Goal: Information Seeking & Learning: Find specific fact

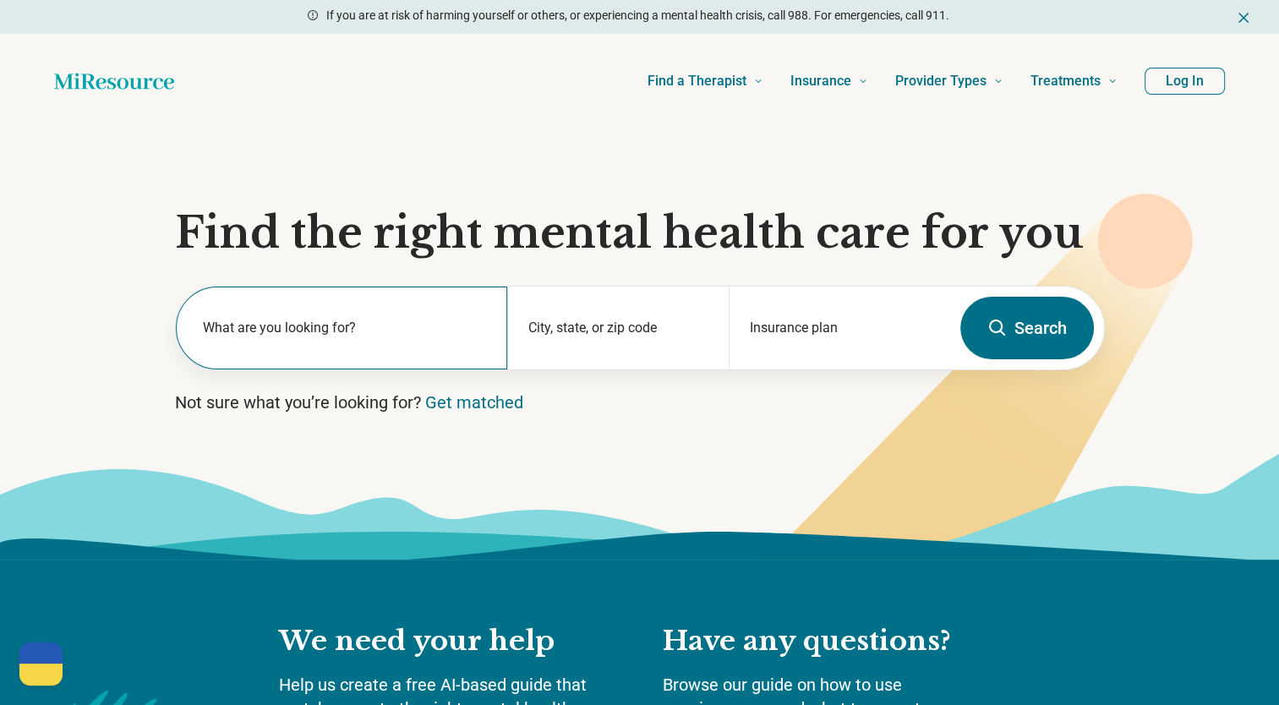
click at [434, 323] on label "What are you looking for?" at bounding box center [345, 328] width 285 height 20
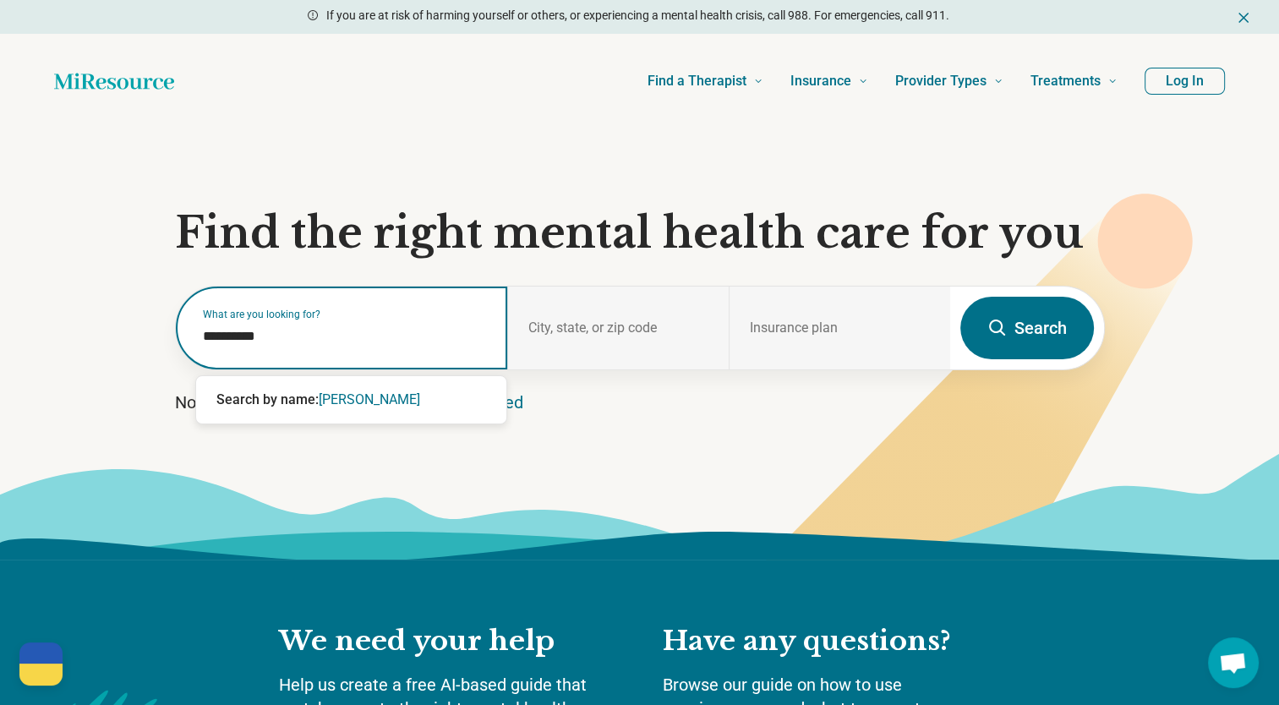
type input "**********"
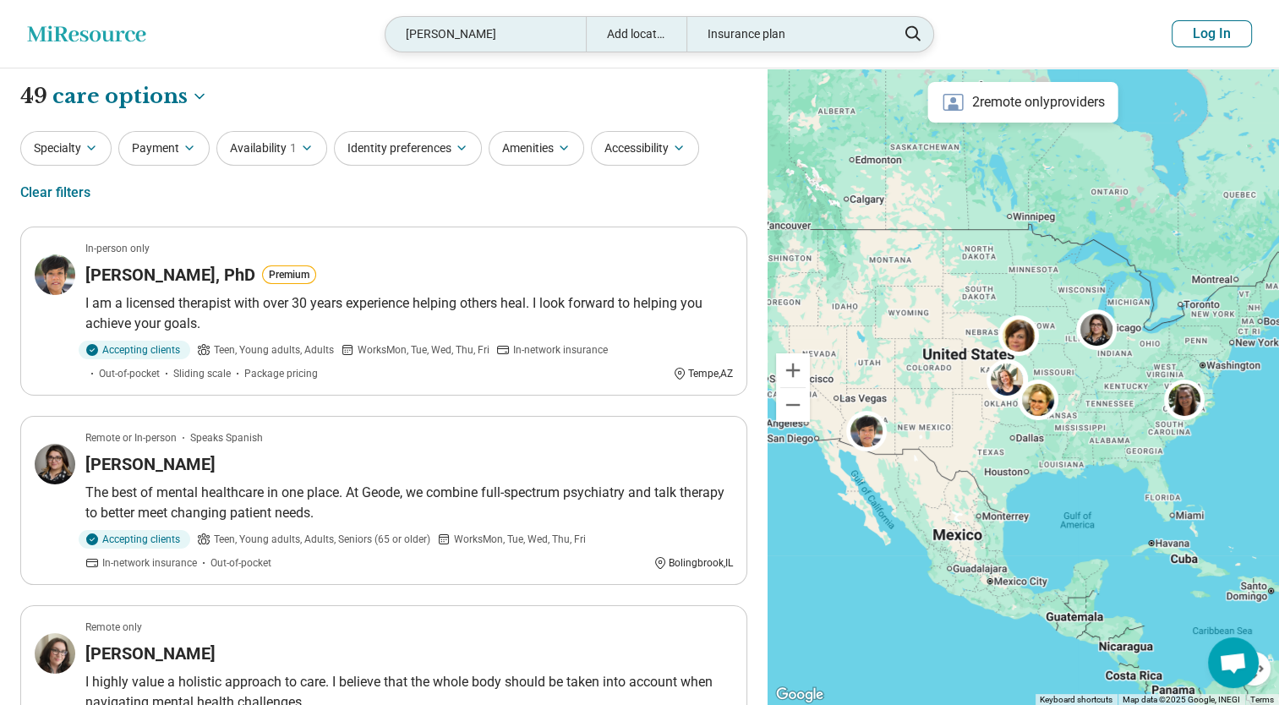
click at [649, 33] on div "Add location" at bounding box center [636, 34] width 101 height 35
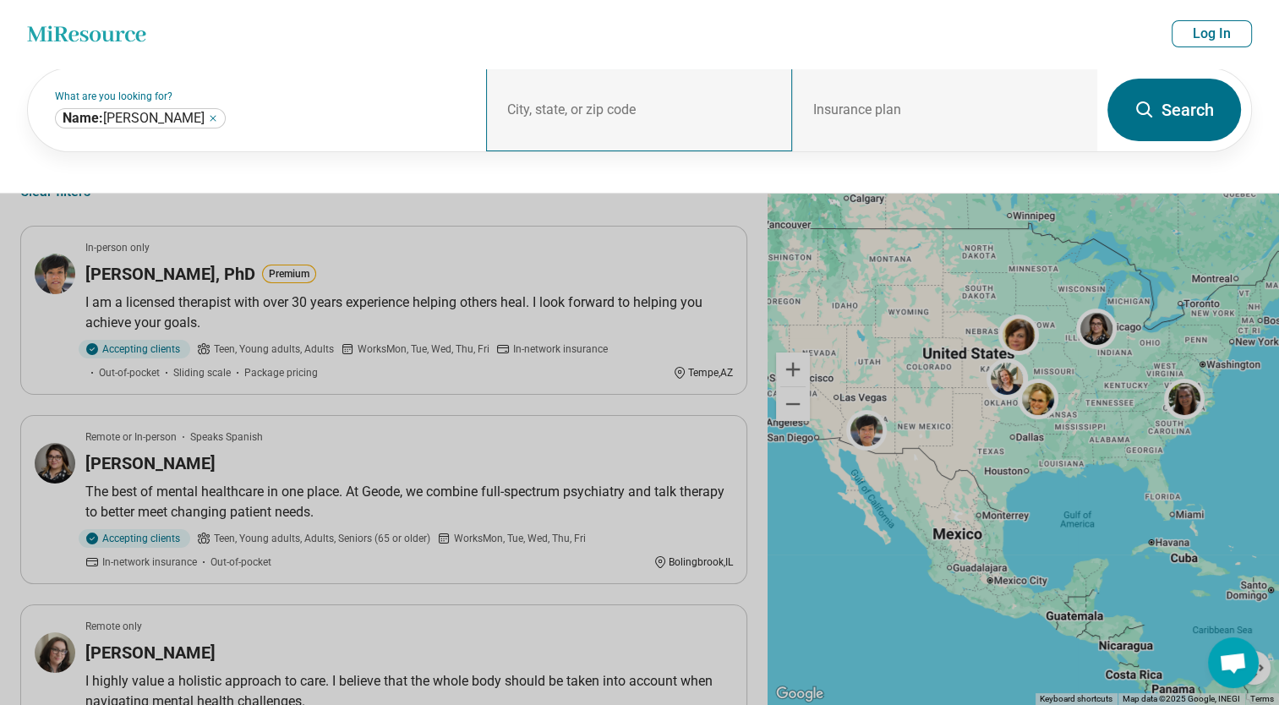
click at [618, 104] on div "City, state, or zip code" at bounding box center [638, 109] width 305 height 83
click at [572, 96] on div "City, state, or zip code" at bounding box center [638, 109] width 305 height 83
click at [339, 106] on div "**********" at bounding box center [257, 109] width 458 height 83
click at [554, 110] on div "City, state, or zip code" at bounding box center [638, 109] width 305 height 83
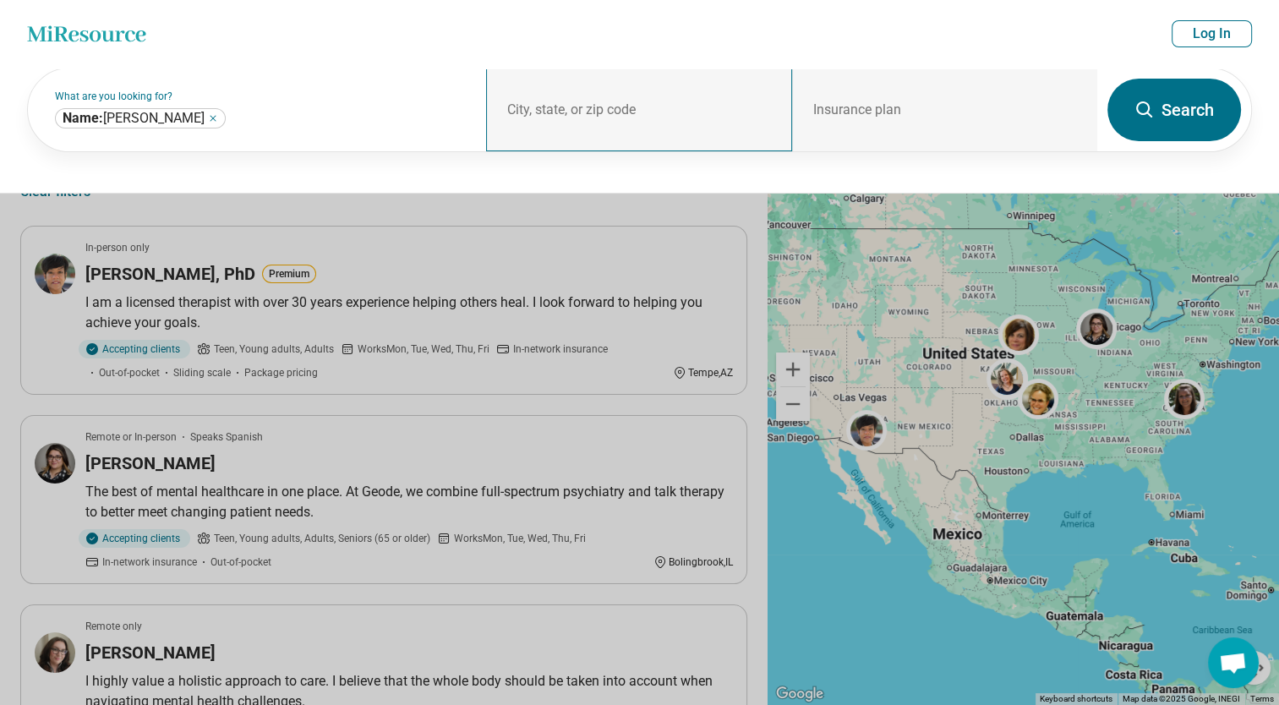
click at [557, 111] on div "City, state, or zip code" at bounding box center [638, 109] width 305 height 83
click at [911, 83] on div "Insurance plan" at bounding box center [944, 109] width 305 height 83
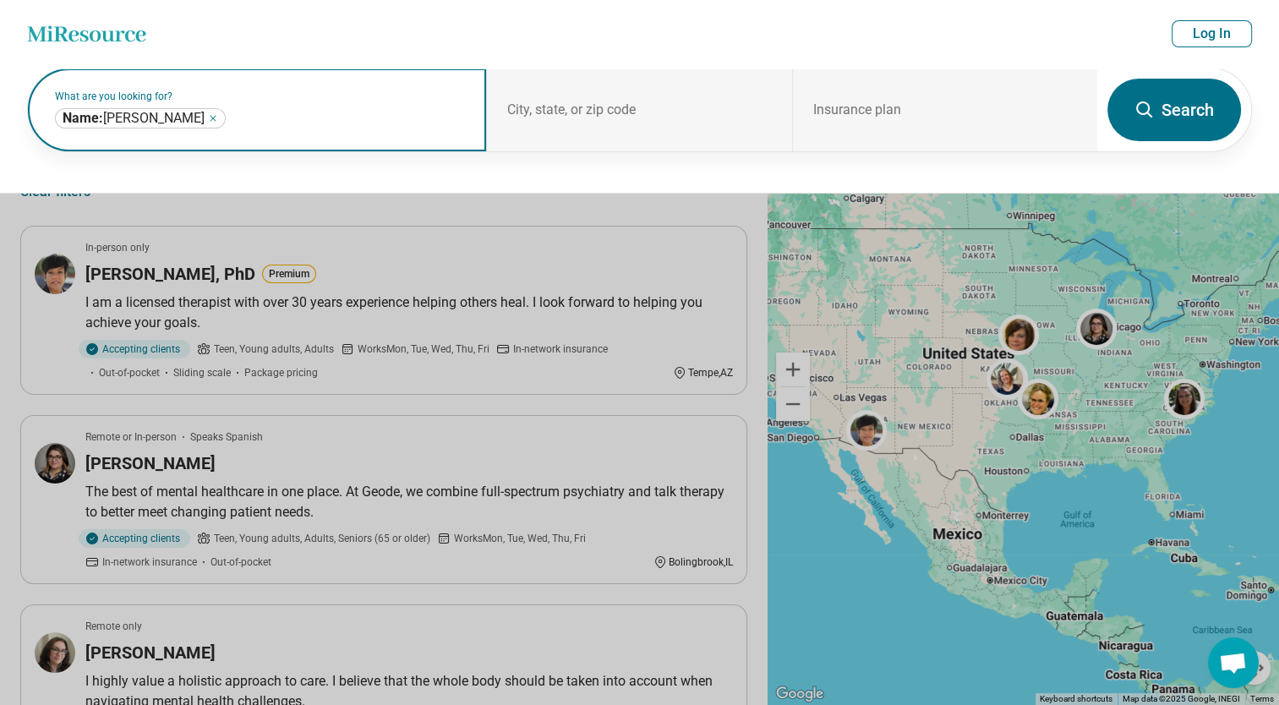
click at [229, 126] on input "text" at bounding box center [347, 118] width 237 height 20
click button "Search" at bounding box center [1174, 110] width 134 height 63
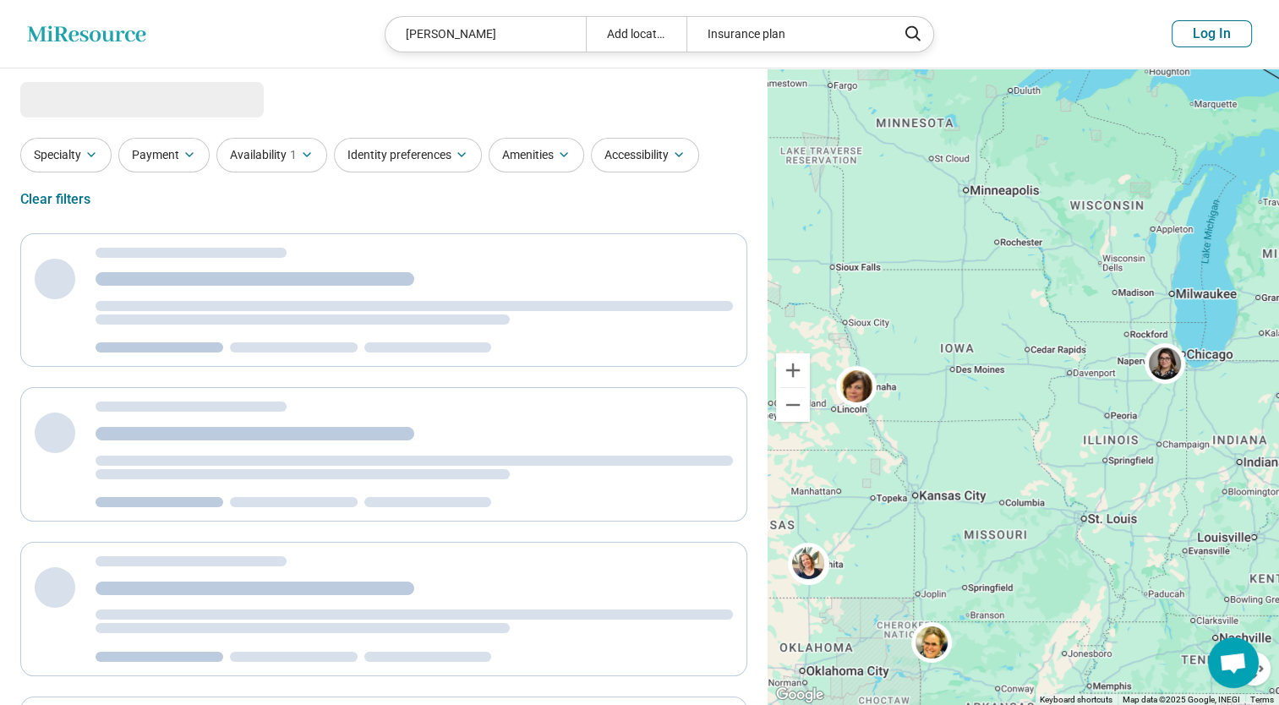
select select "***"
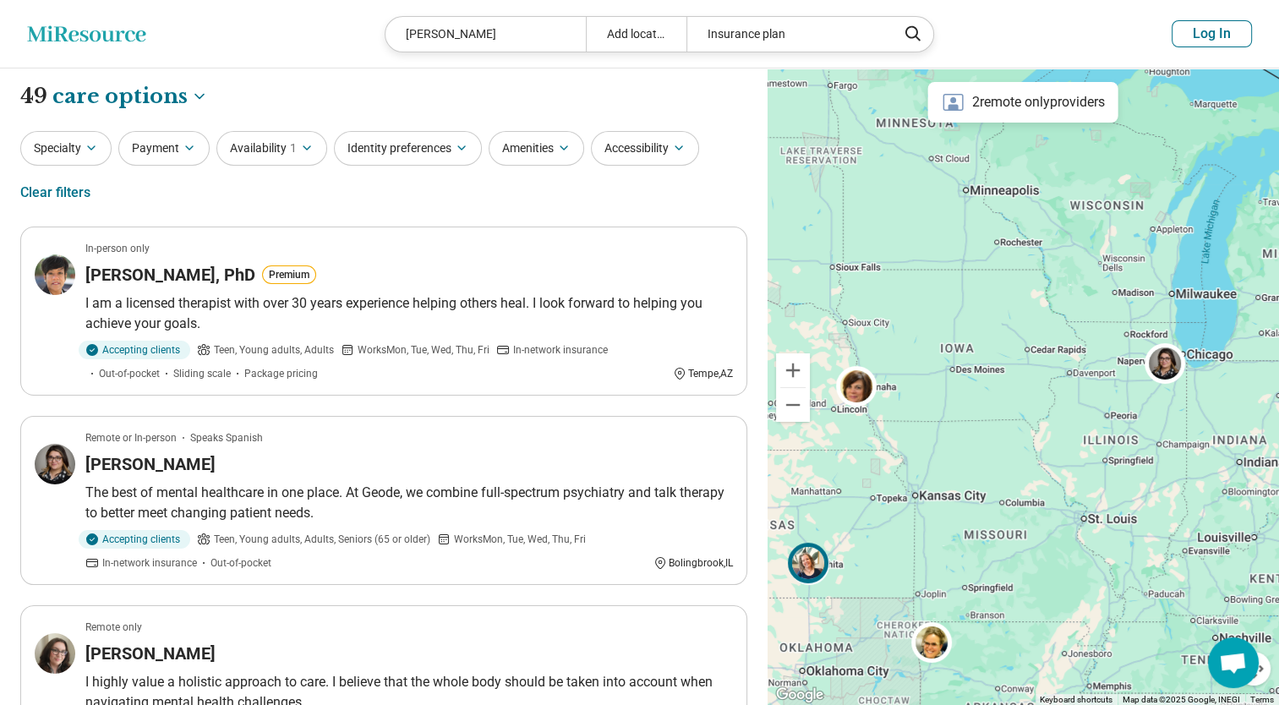
click at [813, 557] on img at bounding box center [808, 563] width 41 height 41
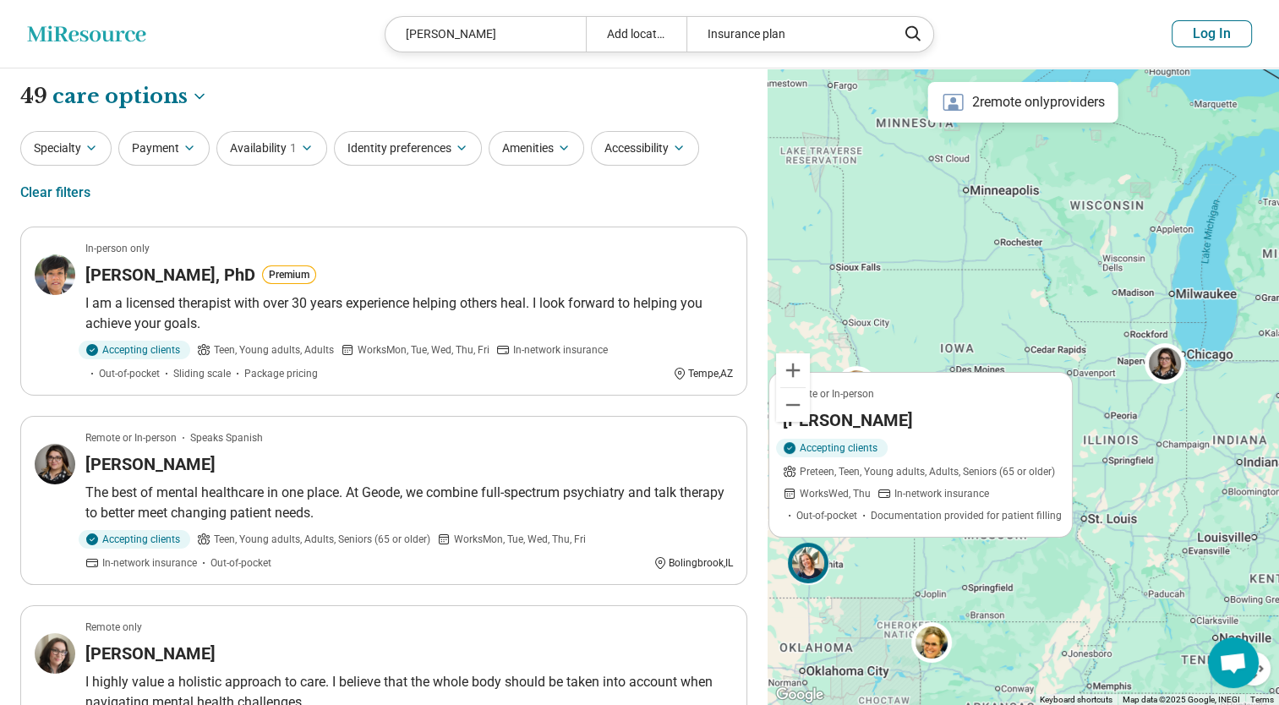
click at [813, 573] on img at bounding box center [808, 563] width 41 height 41
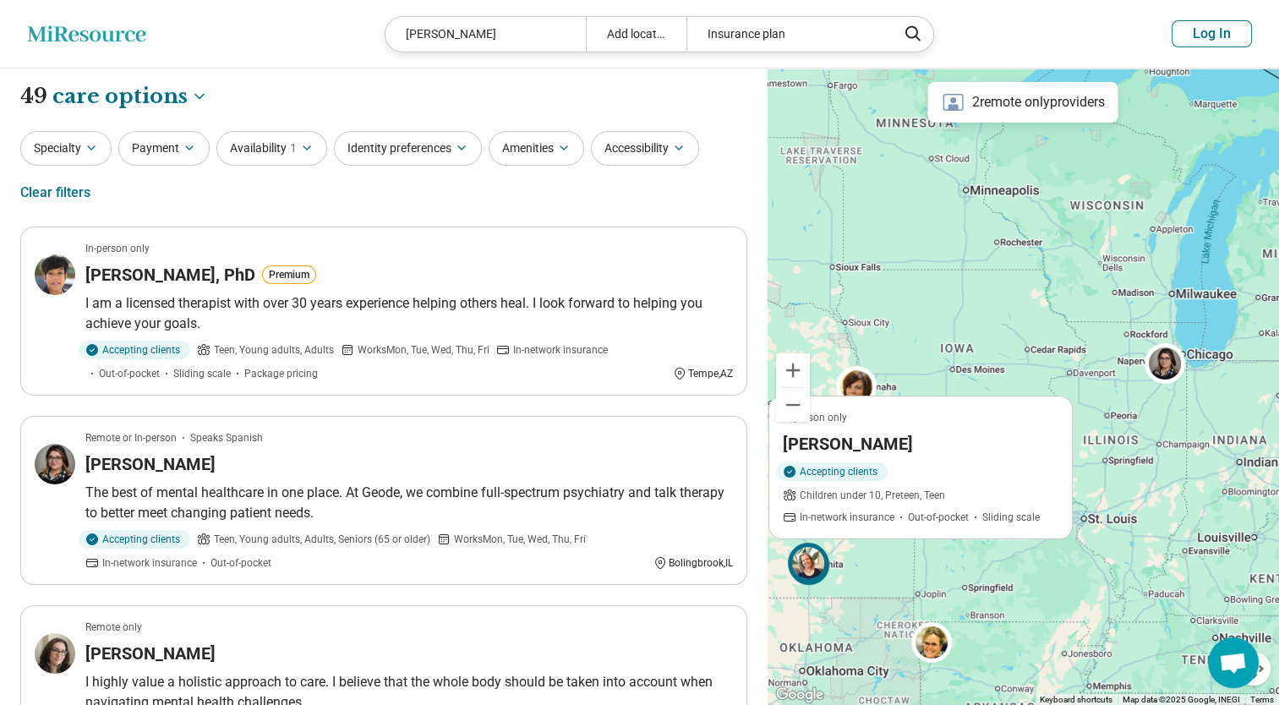
click at [813, 573] on img at bounding box center [808, 563] width 41 height 41
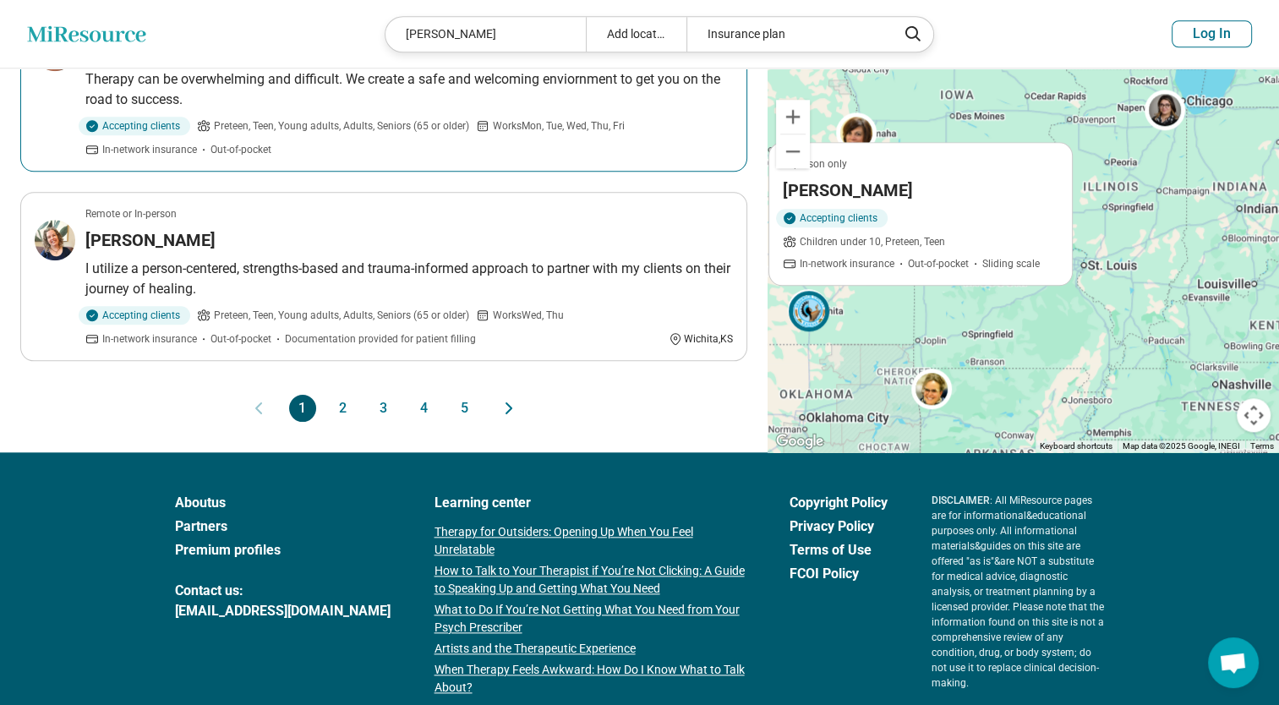
scroll to position [1663, 0]
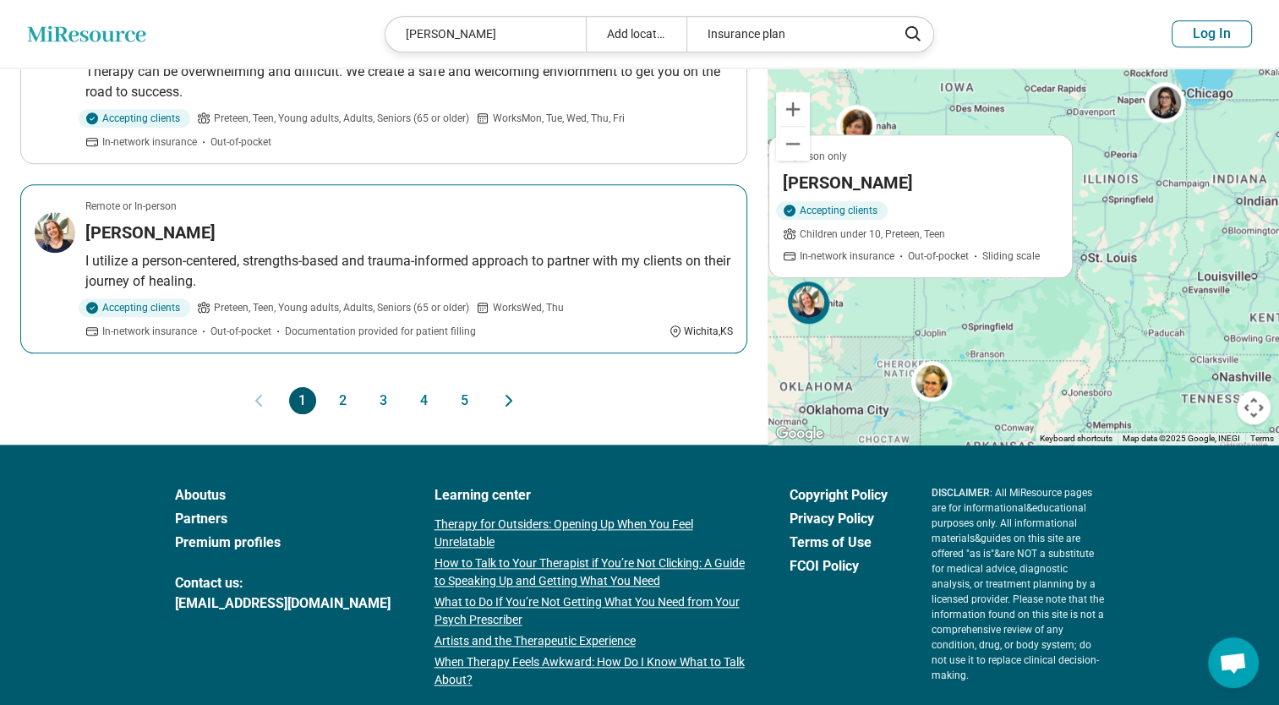
click at [478, 221] on div "[PERSON_NAME]" at bounding box center [408, 233] width 647 height 24
